Goal: Find specific page/section: Find specific page/section

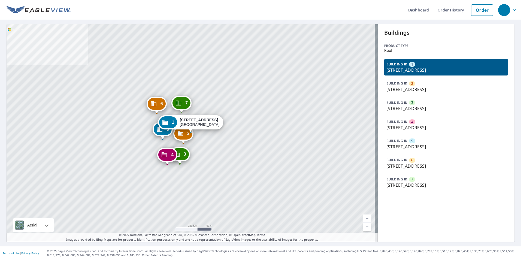
click at [415, 111] on p "1315 N West St, Wichita, KS, 67203" at bounding box center [446, 108] width 119 height 7
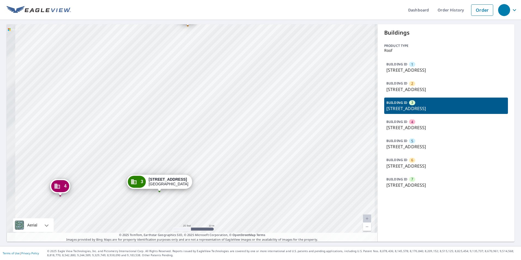
drag, startPoint x: 137, startPoint y: 119, endPoint x: 225, endPoint y: 84, distance: 94.5
click at [225, 84] on div "1 1315 N West St Wichita, KS 67203 2 1315 N West St Wichita, KS 67203 4 1315 N …" at bounding box center [192, 133] width 371 height 218
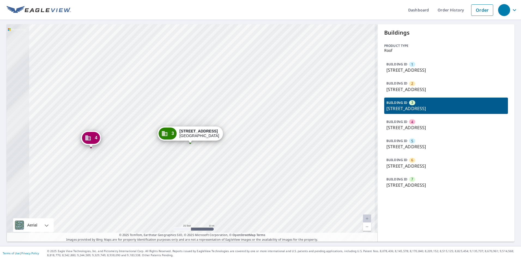
drag, startPoint x: 204, startPoint y: 122, endPoint x: 231, endPoint y: 75, distance: 54.1
click at [229, 75] on div "1 1315 N West St Wichita, KS 67203 2 1315 N West St Wichita, KS 67203 4 1315 N …" at bounding box center [192, 133] width 371 height 218
